Goal: Obtain resource: Download file/media

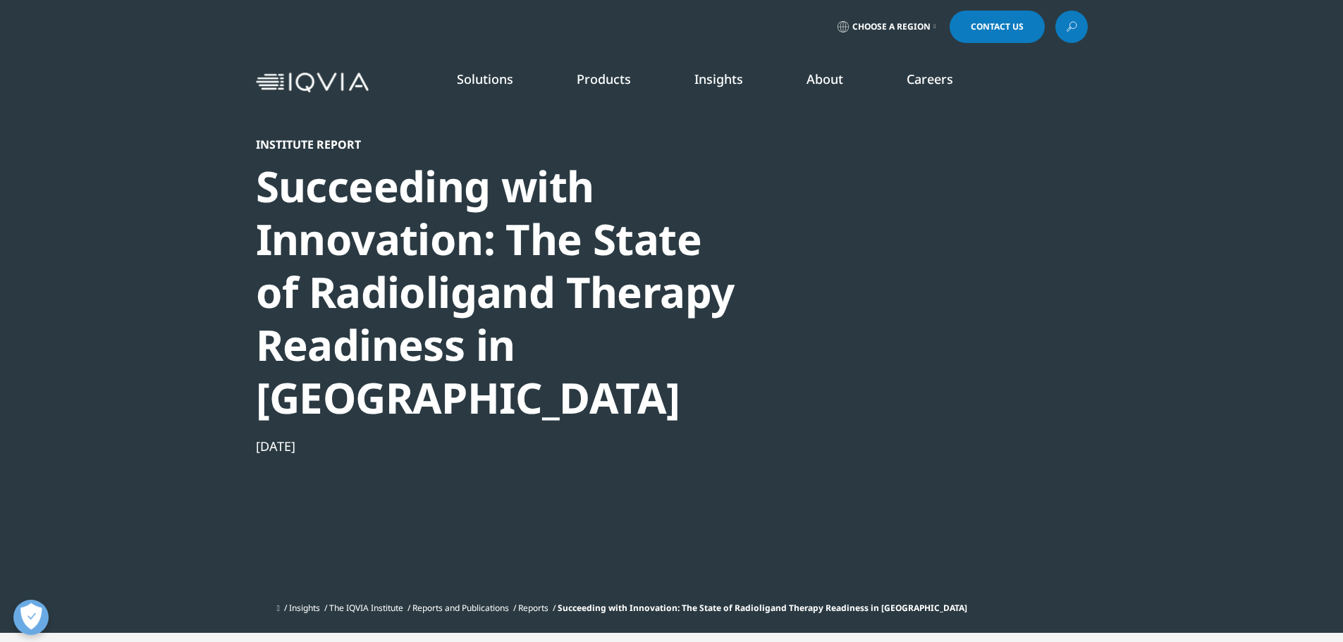
scroll to position [779, 832]
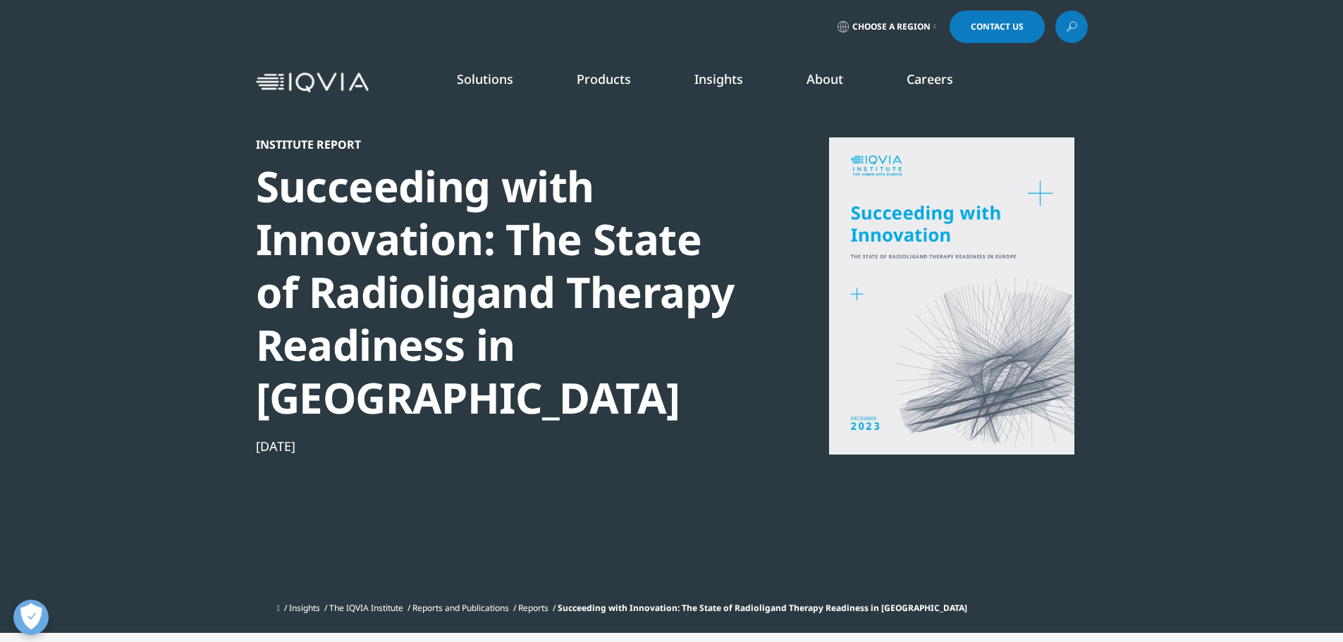
click at [925, 204] on div at bounding box center [952, 295] width 272 height 317
click at [924, 212] on div at bounding box center [952, 295] width 272 height 317
click at [1041, 633] on p "Share PAGE" at bounding box center [1043, 649] width 90 height 33
click at [983, 230] on div at bounding box center [952, 295] width 272 height 317
click at [313, 147] on div "Institute Report" at bounding box center [498, 144] width 484 height 14
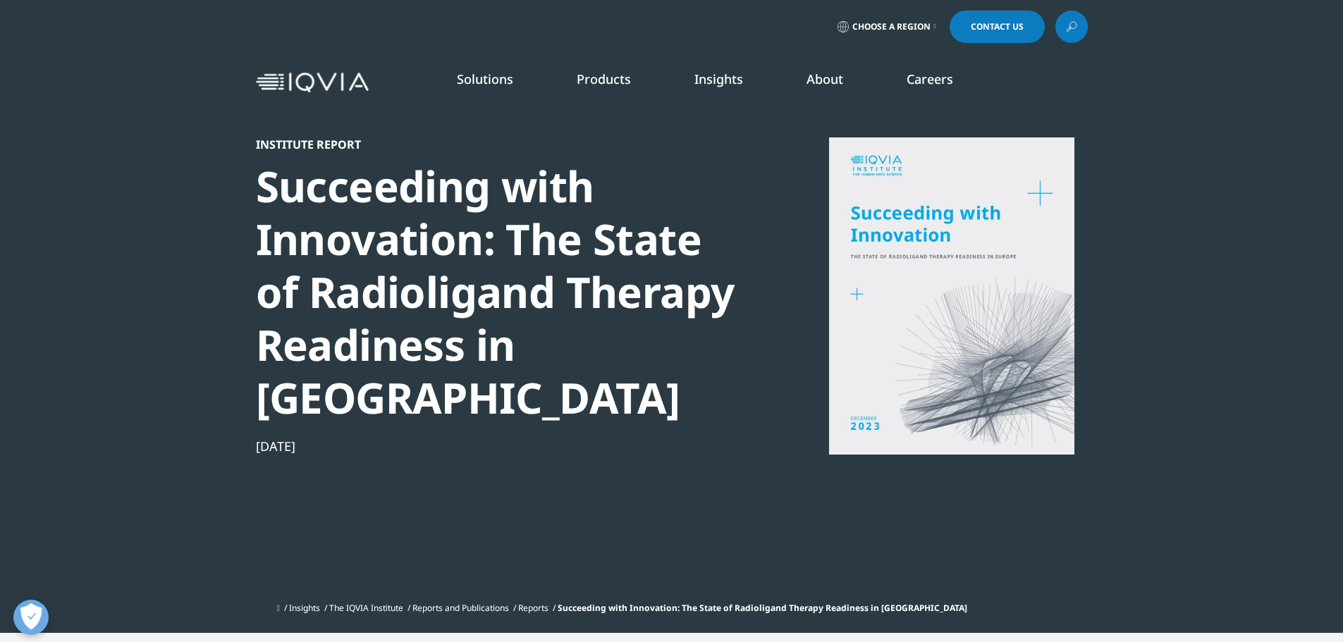
click at [298, 438] on div "[DATE]" at bounding box center [498, 446] width 484 height 17
click at [32, 617] on button "Abrir preferencias" at bounding box center [30, 617] width 35 height 35
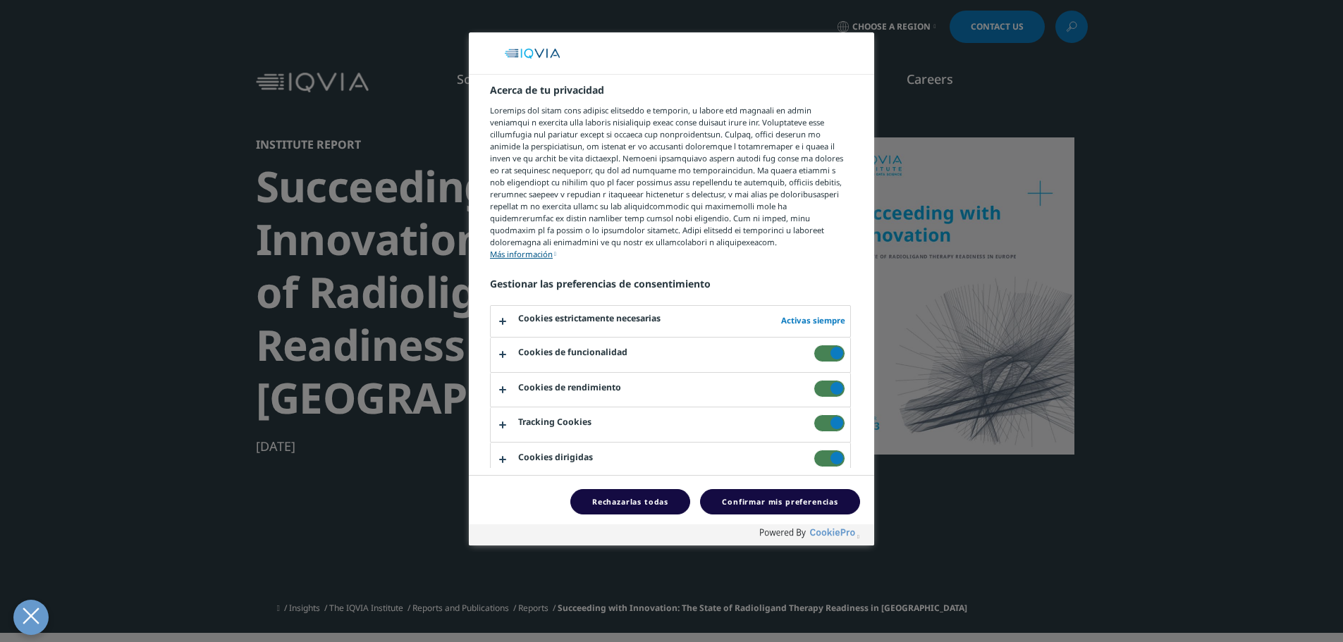
click at [1258, 290] on div at bounding box center [671, 321] width 1343 height 642
click at [768, 497] on button "Confirmar mis preferencias" at bounding box center [780, 502] width 160 height 26
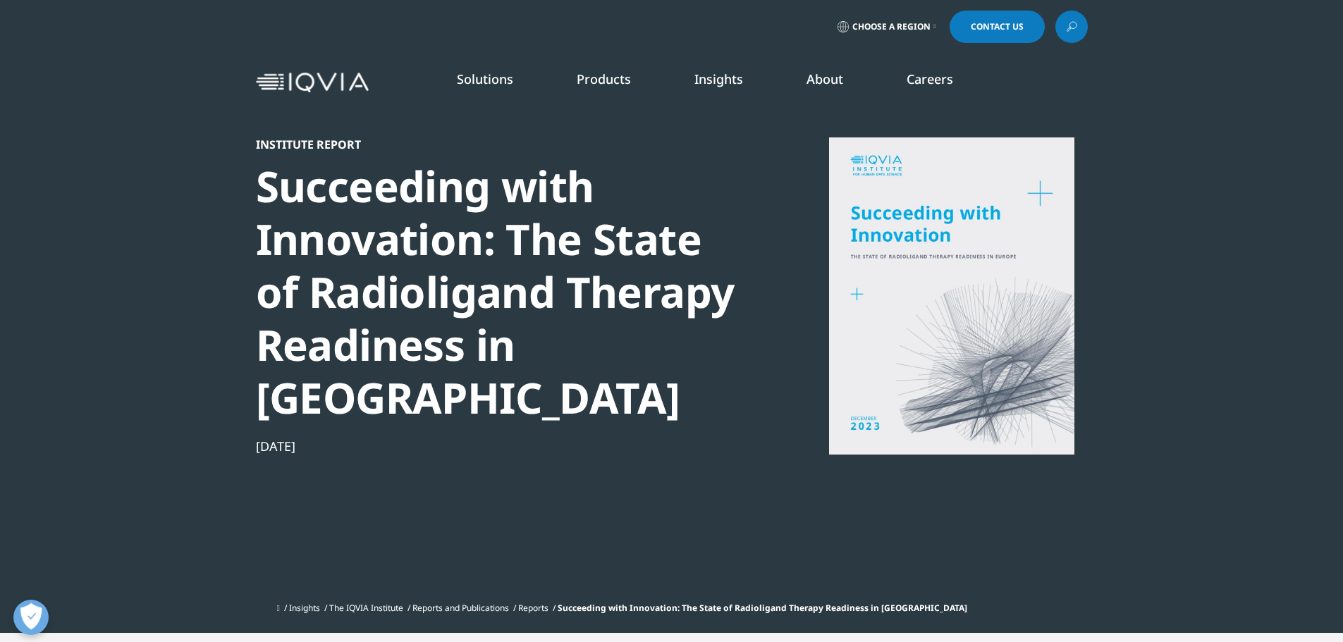
click at [921, 395] on div at bounding box center [952, 295] width 272 height 317
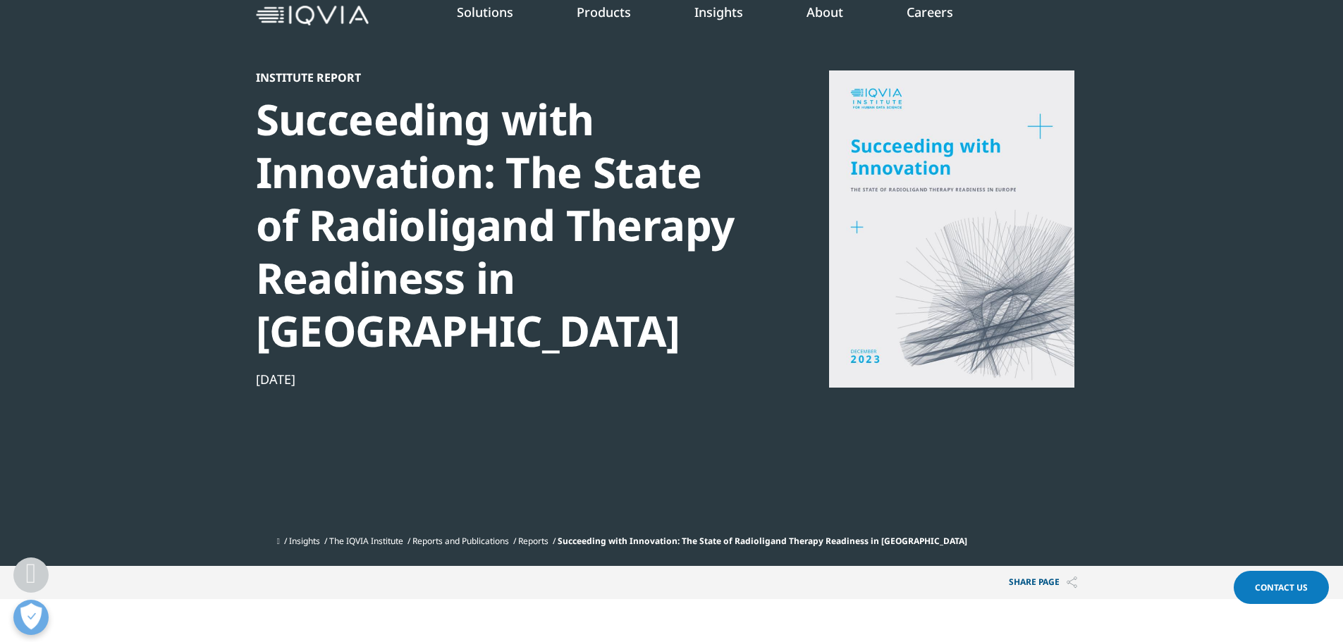
scroll to position [0, 0]
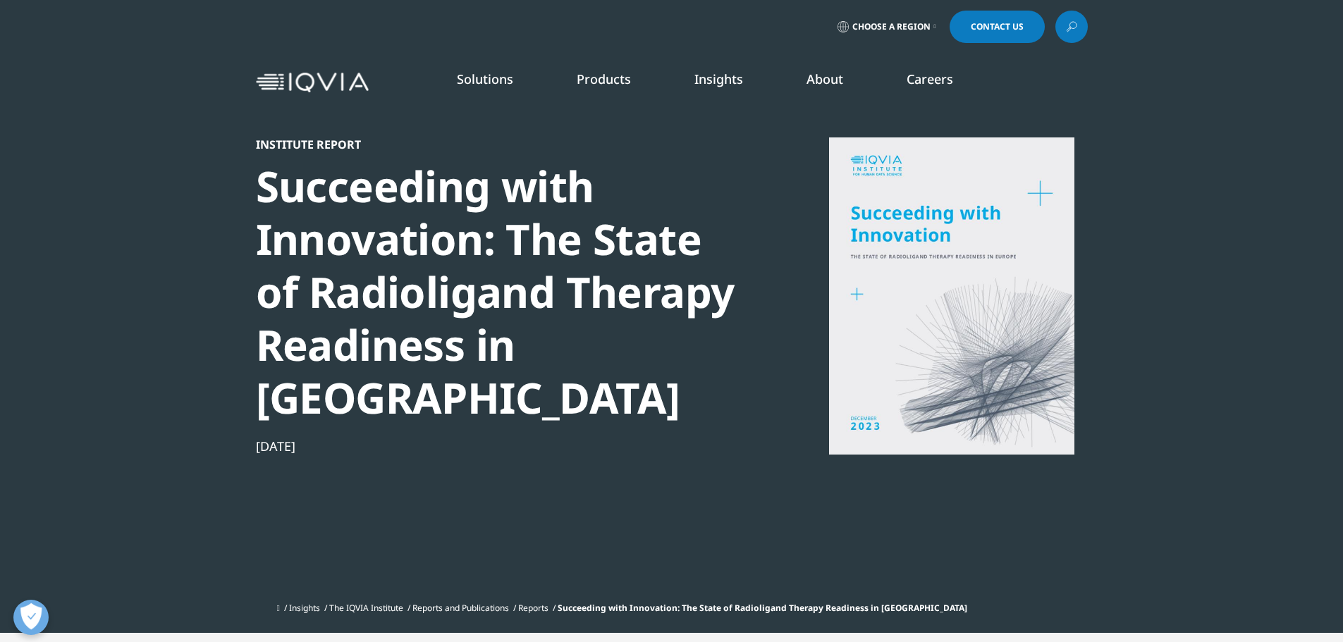
click at [921, 305] on div at bounding box center [952, 295] width 272 height 317
drag, startPoint x: 955, startPoint y: 232, endPoint x: 842, endPoint y: 227, distance: 112.9
click at [842, 227] on div at bounding box center [952, 295] width 272 height 317
click at [309, 438] on div "[DATE]" at bounding box center [498, 446] width 484 height 17
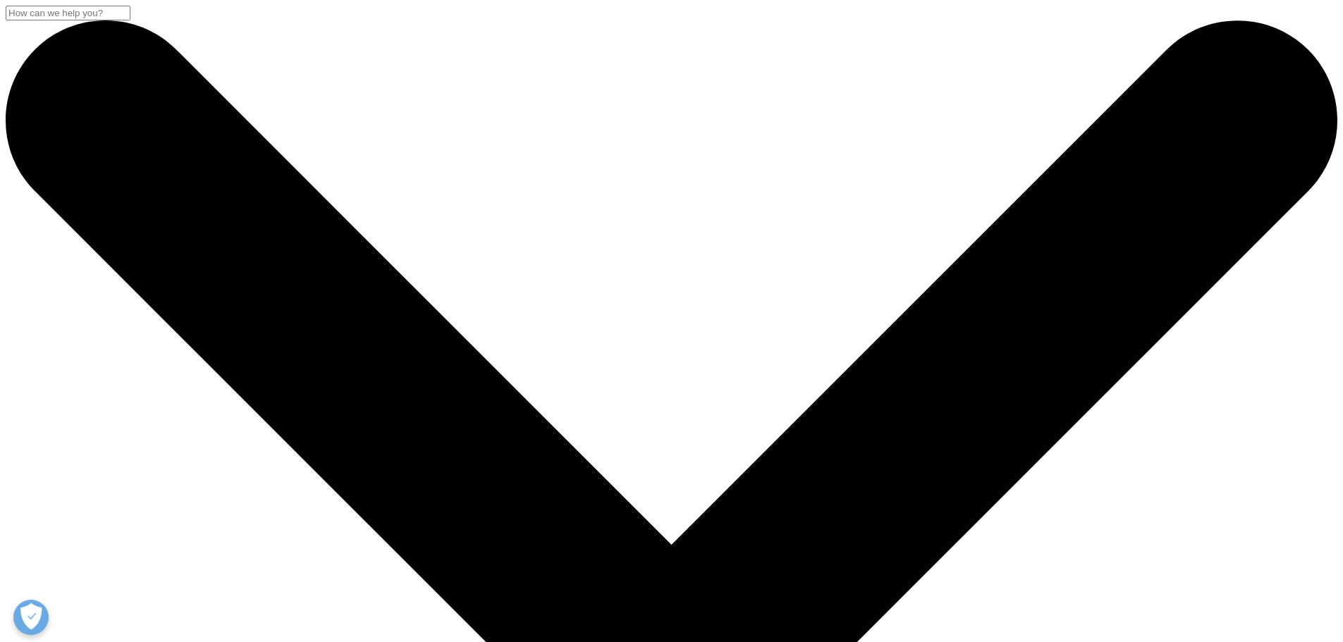
drag, startPoint x: 1018, startPoint y: 252, endPoint x: 832, endPoint y: 253, distance: 186.1
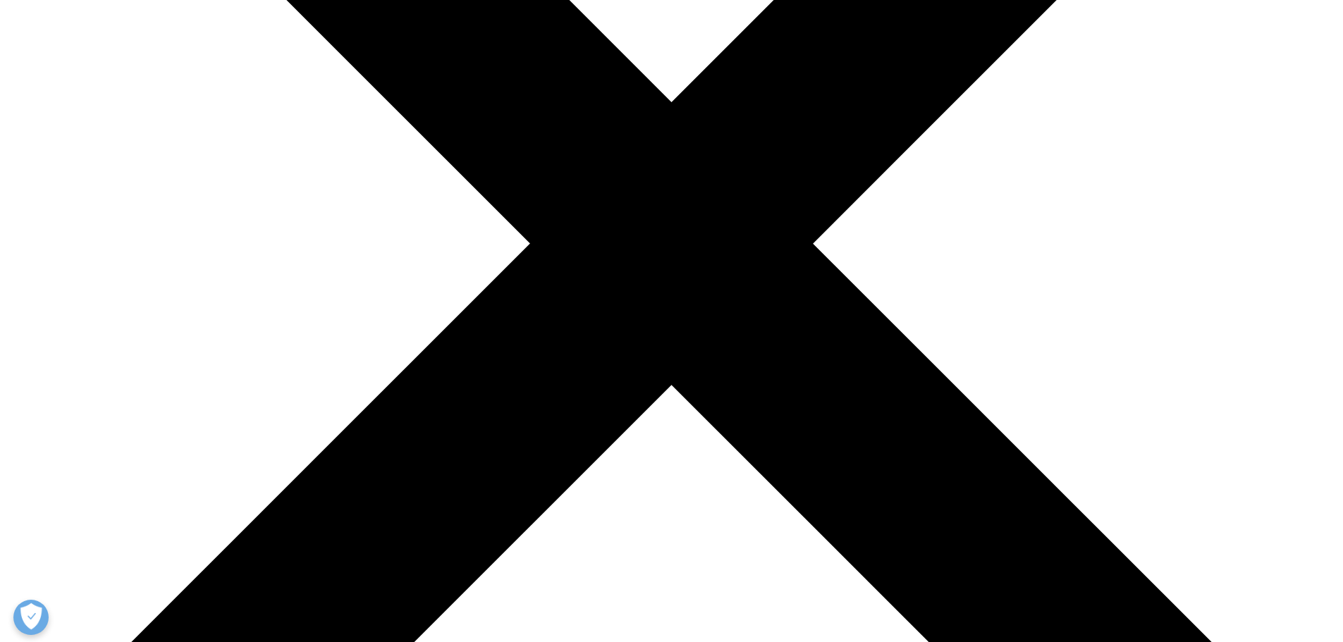
scroll to position [564, 0]
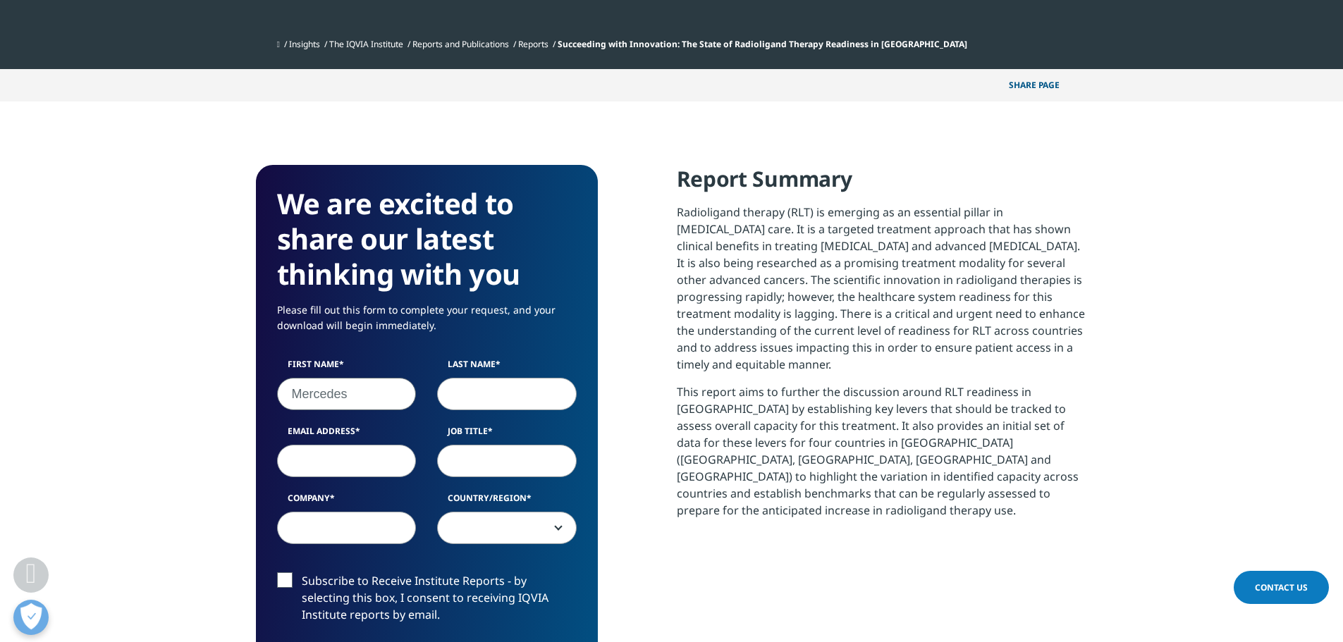
type input "Mercedes"
click at [496, 378] on input "Last Name" at bounding box center [507, 394] width 140 height 32
type input "Mitjavila"
click at [351, 445] on input "Email Address" at bounding box center [347, 461] width 140 height 32
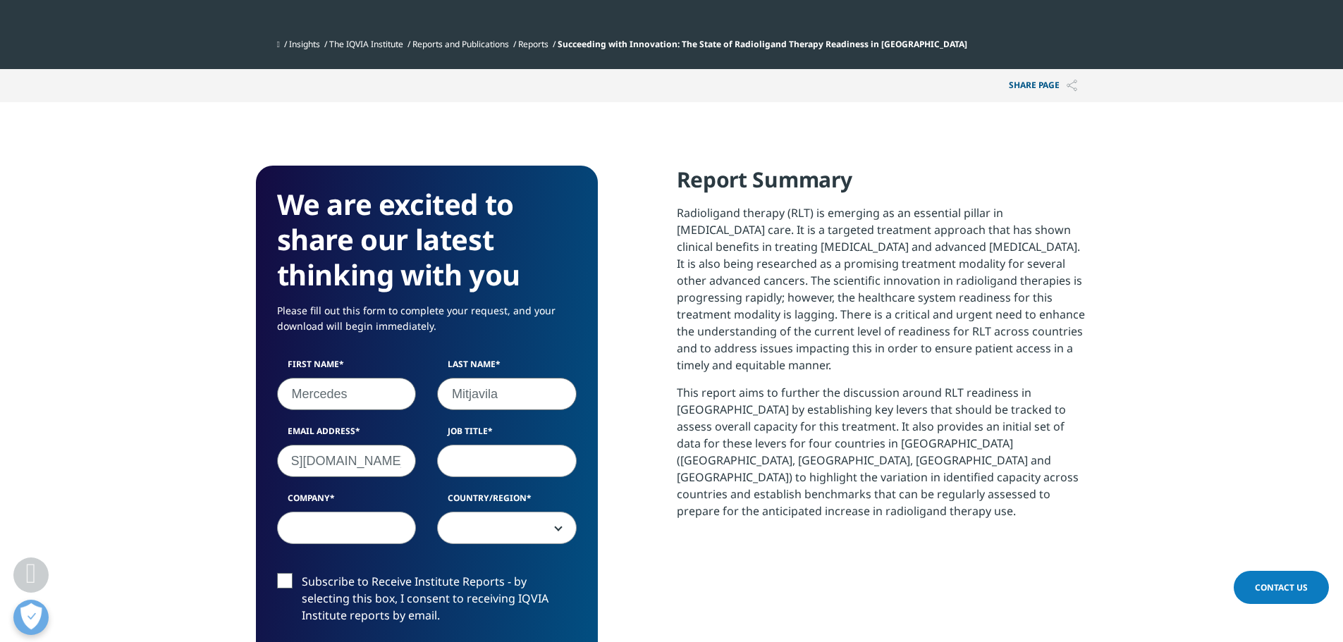
type input "mercedes.mitjavila@salud.madrid.org"
click at [471, 445] on input "Job Title" at bounding box center [507, 461] width 140 height 32
type input "Head department nuclear medicine"
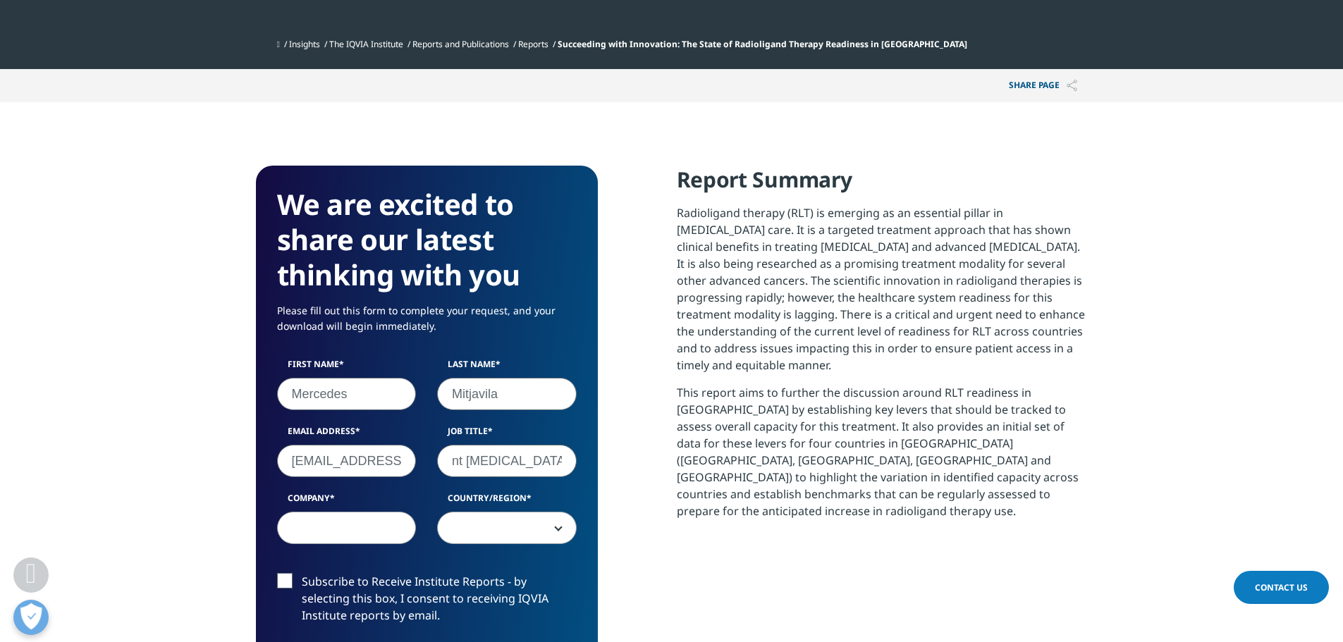
scroll to position [0, 0]
click at [372, 512] on input "Company" at bounding box center [347, 528] width 140 height 32
type input "Hospital Puerta de Hierro"
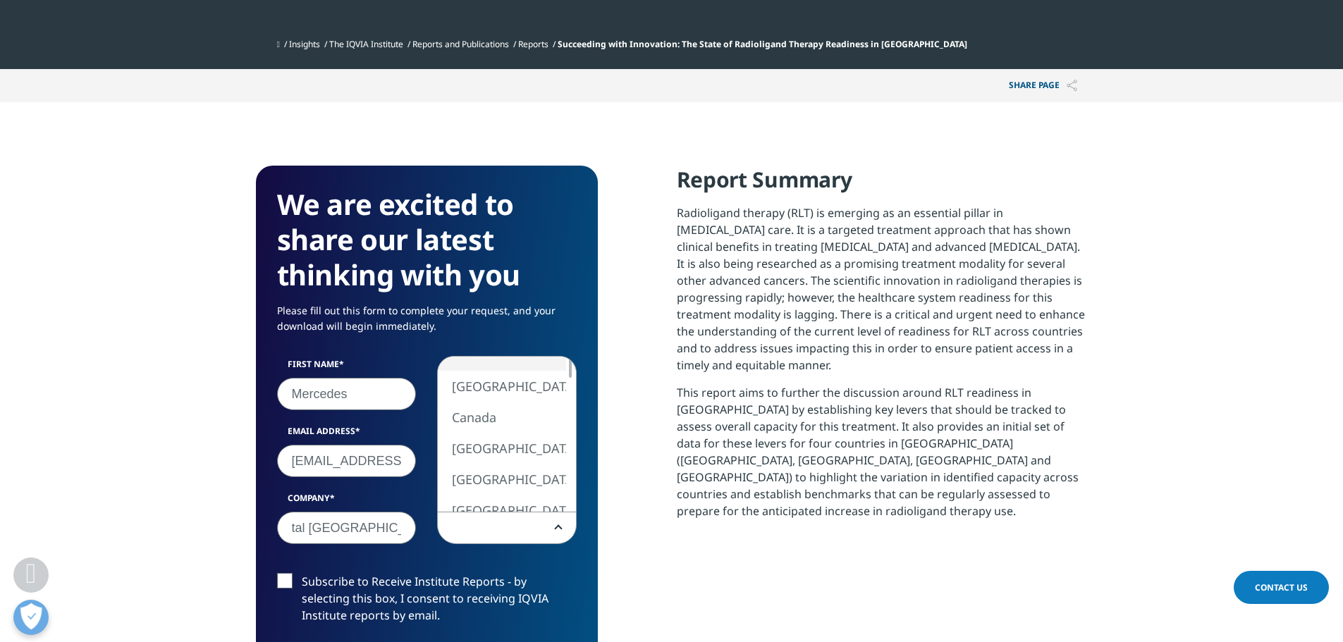
click at [460, 513] on span at bounding box center [507, 529] width 138 height 32
click at [573, 474] on div at bounding box center [570, 484] width 11 height 21
click at [573, 472] on div at bounding box center [570, 482] width 11 height 21
click at [573, 465] on div at bounding box center [570, 475] width 11 height 21
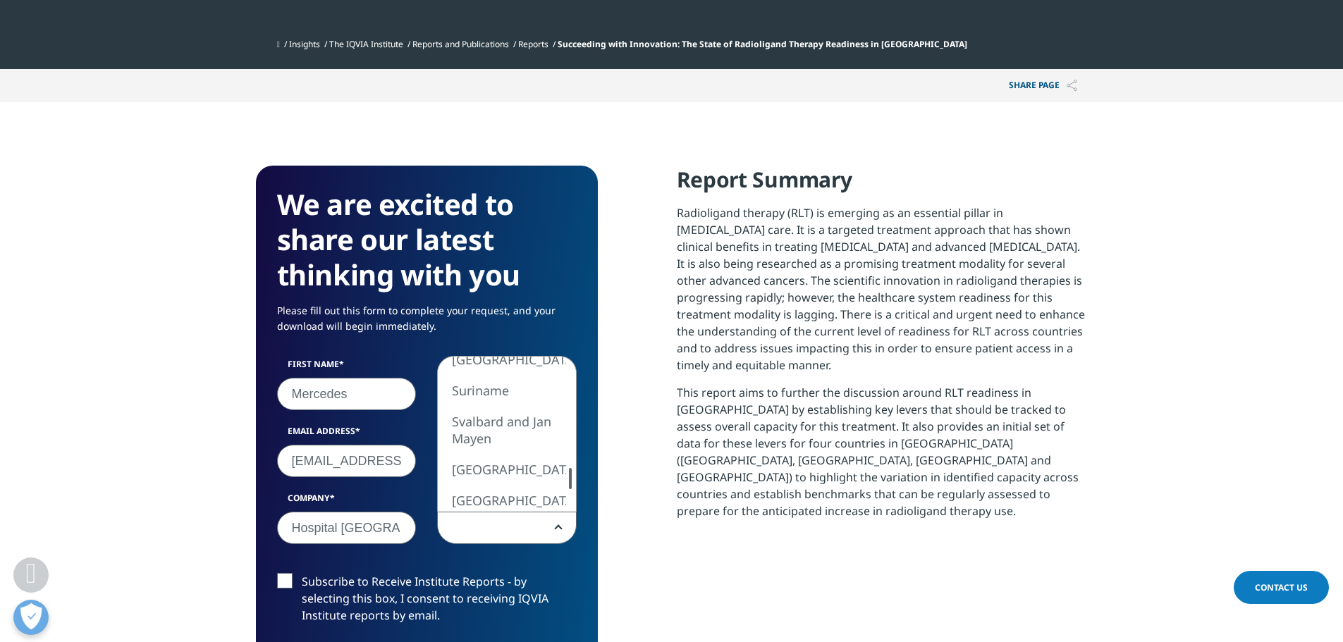
click at [571, 468] on div at bounding box center [570, 478] width 3 height 21
select select "Spain"
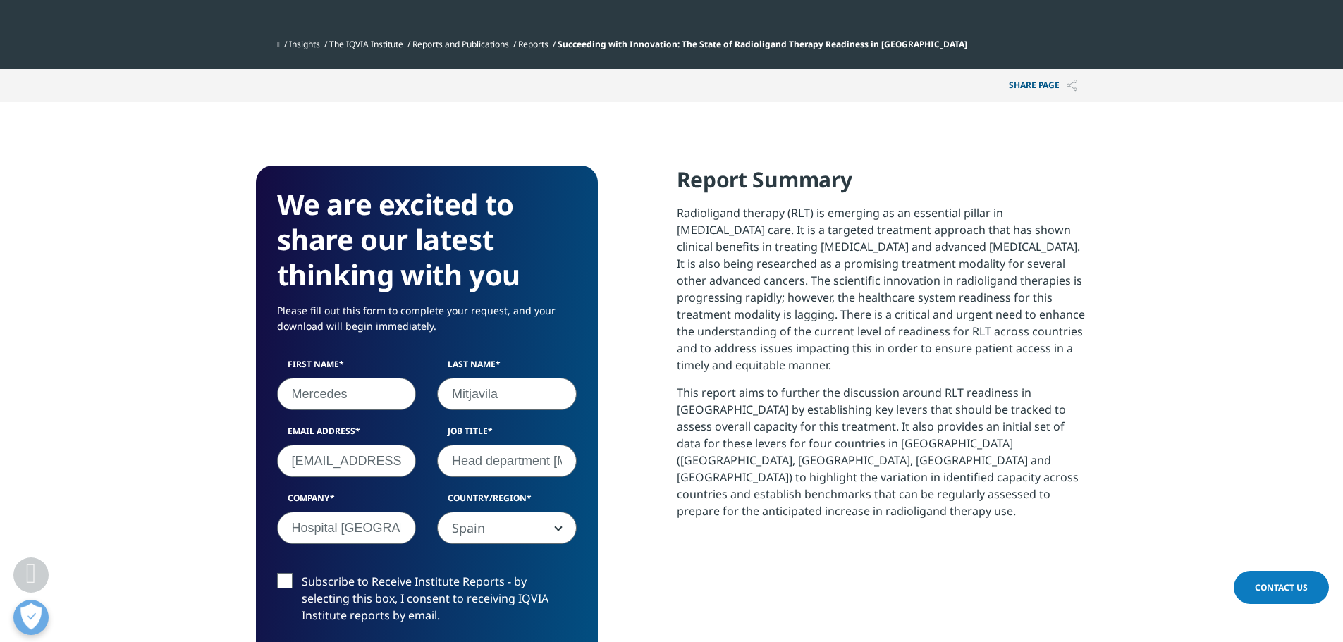
click at [290, 573] on label "Subscribe to Receive Institute Reports - by selecting this box, I consent to re…" at bounding box center [427, 602] width 300 height 59
click at [302, 573] on input "Subscribe to Receive Institute Reports - by selecting this box, I consent to re…" at bounding box center [302, 573] width 0 height 0
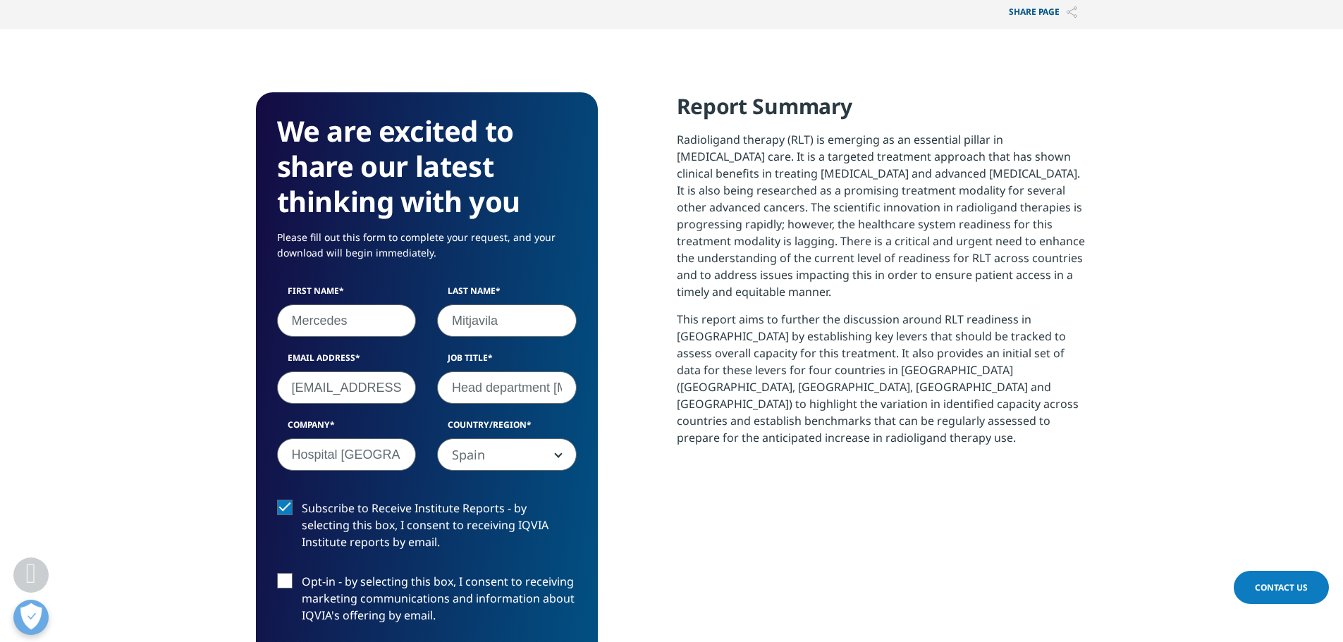
scroll to position [846, 0]
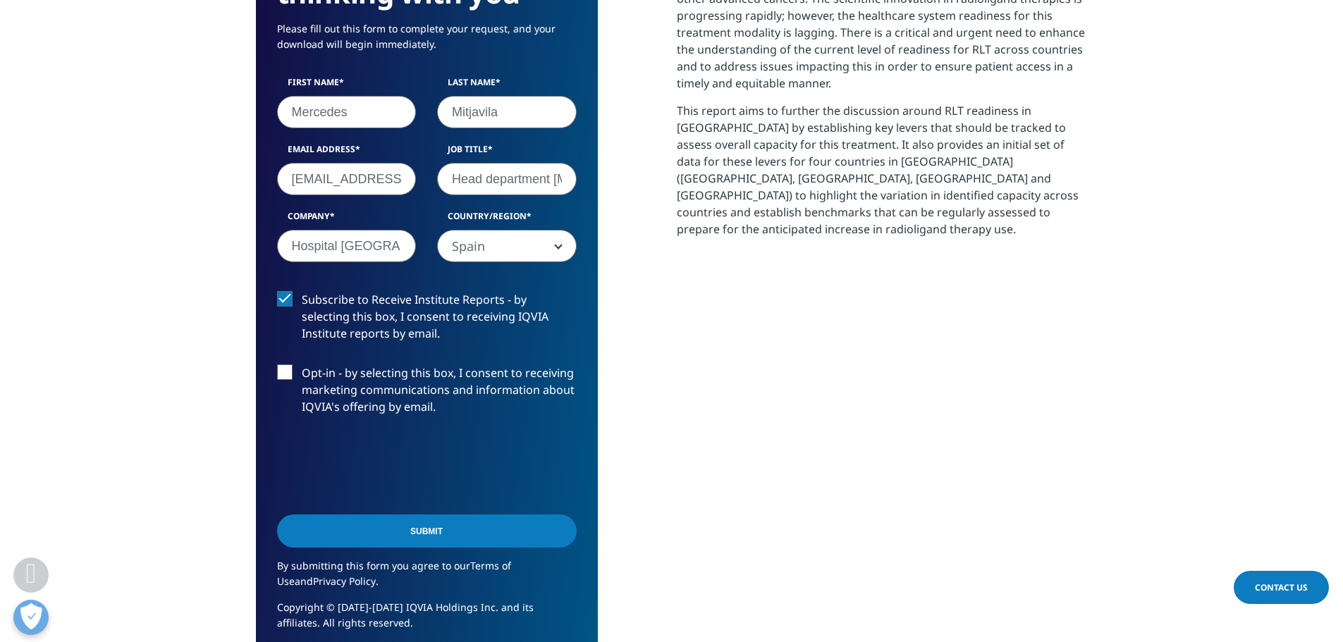
click at [421, 515] on input "Submit" at bounding box center [427, 531] width 300 height 33
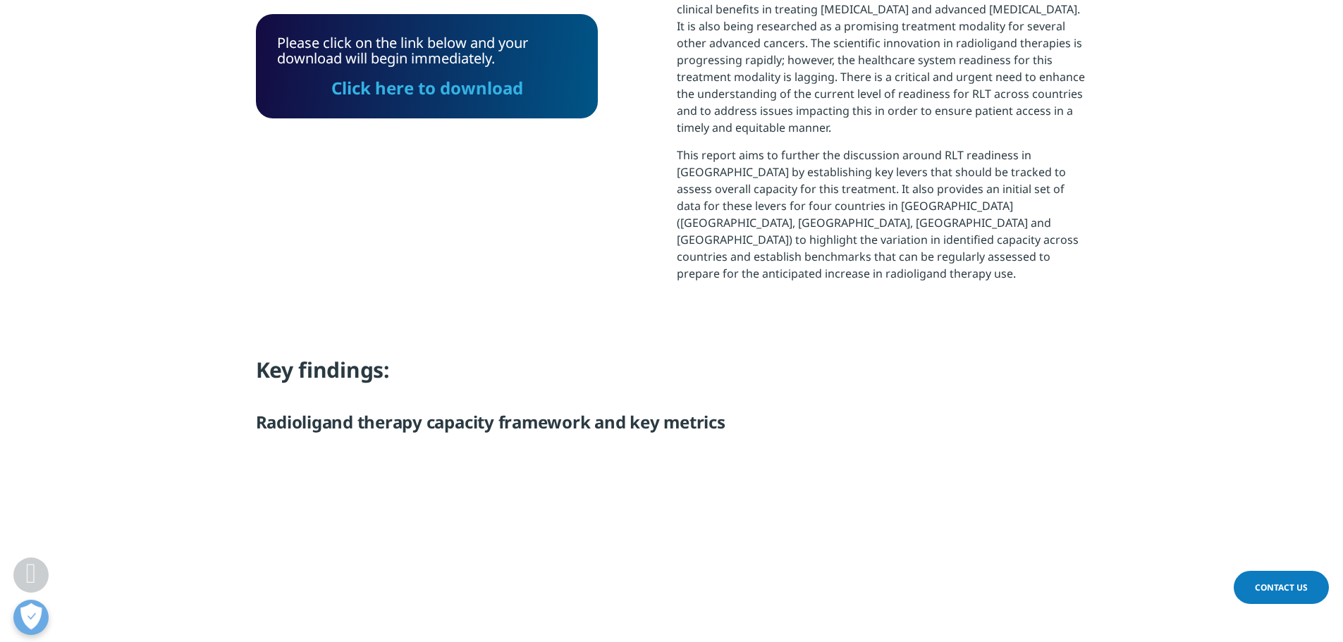
scroll to position [698, 0]
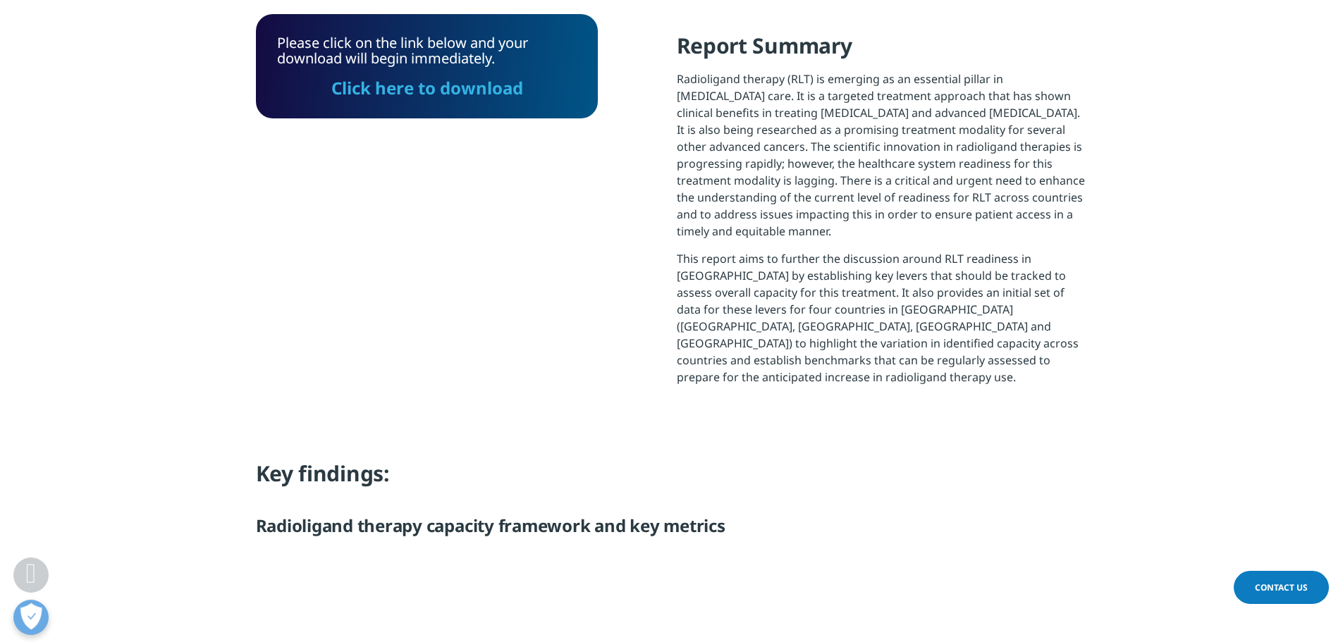
click at [448, 89] on link "Click here to download" at bounding box center [427, 87] width 192 height 23
